Goal: Transaction & Acquisition: Purchase product/service

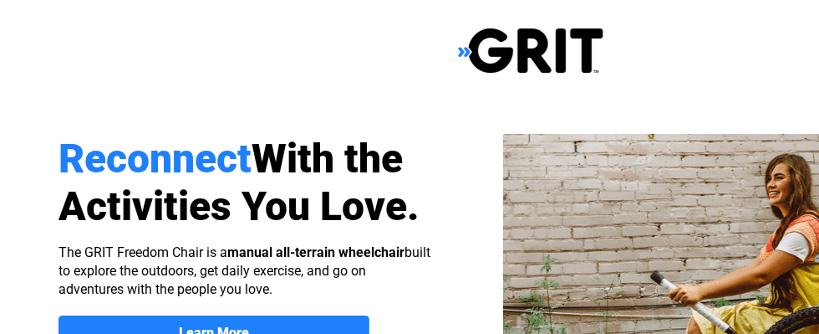
select select "US"
